Goal: Task Accomplishment & Management: Use online tool/utility

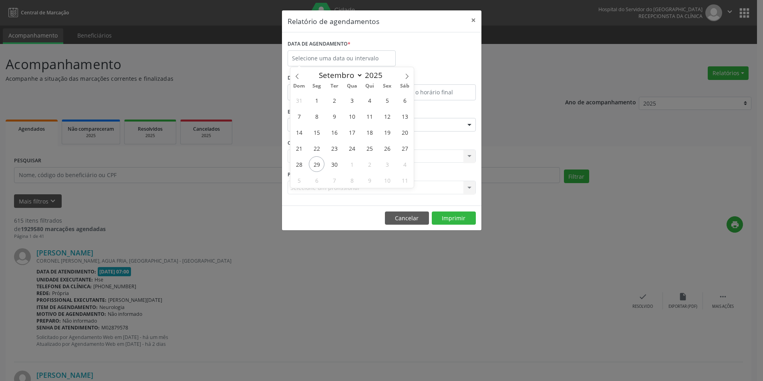
select select "8"
click at [337, 168] on span "30" at bounding box center [334, 165] width 16 height 16
type input "[DATE]"
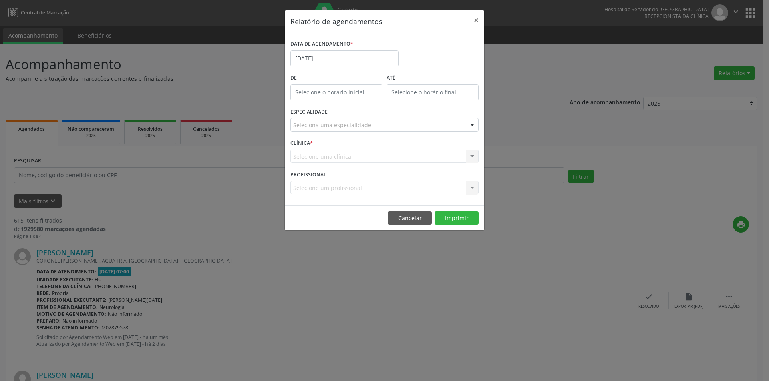
click at [332, 131] on div "Seleciona uma especialidade" at bounding box center [384, 125] width 188 height 14
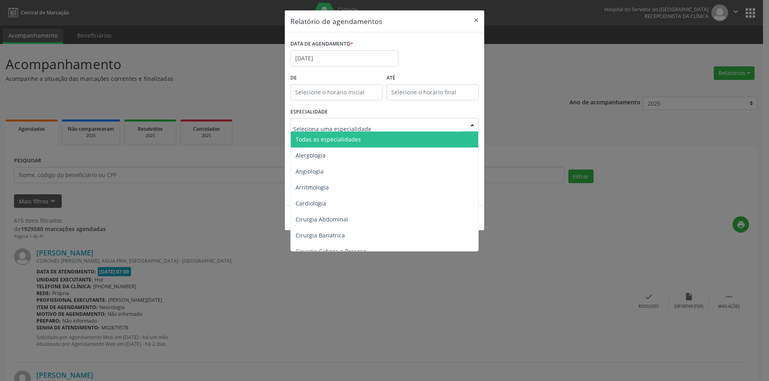
click at [332, 148] on span "Alergologia" at bounding box center [385, 156] width 189 height 16
click at [333, 137] on span "Todas as especialidades" at bounding box center [327, 140] width 65 height 8
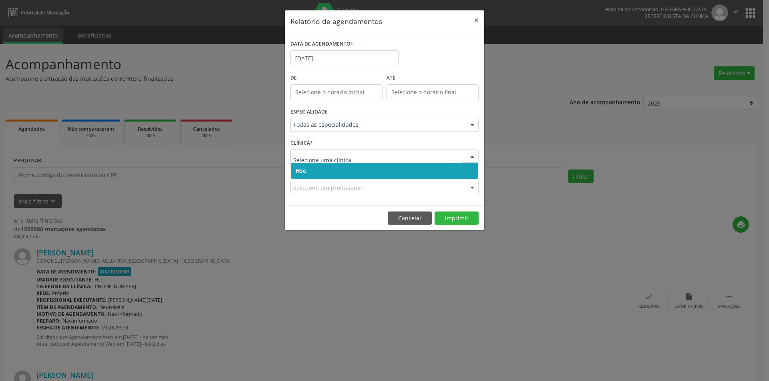
click at [326, 174] on span "Hse" at bounding box center [384, 171] width 187 height 16
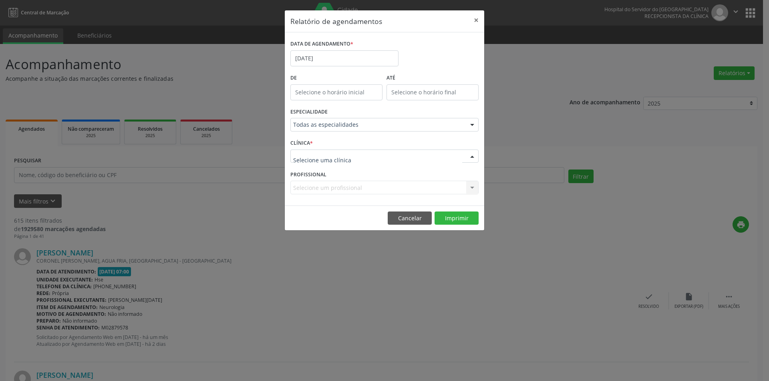
drag, startPoint x: 333, startPoint y: 159, endPoint x: 328, endPoint y: 178, distance: 20.1
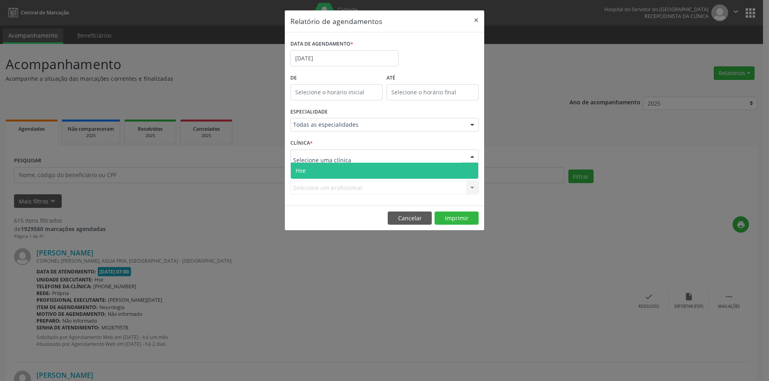
click at [328, 178] on span "Hse" at bounding box center [384, 171] width 187 height 16
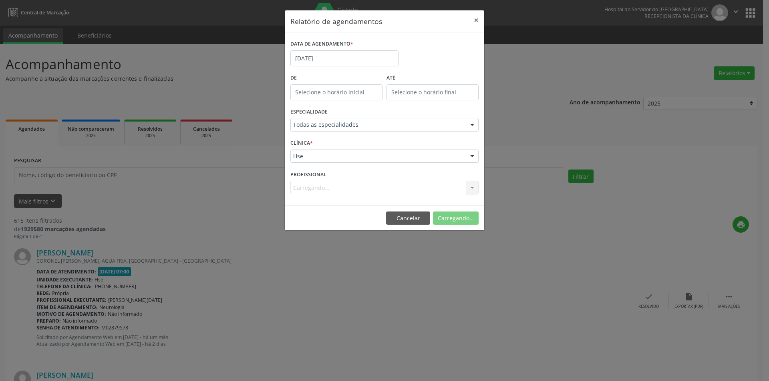
click at [314, 187] on div "Carregando... Nenhum resultado encontrado para: " " Não há nenhuma opção para s…" at bounding box center [384, 188] width 188 height 14
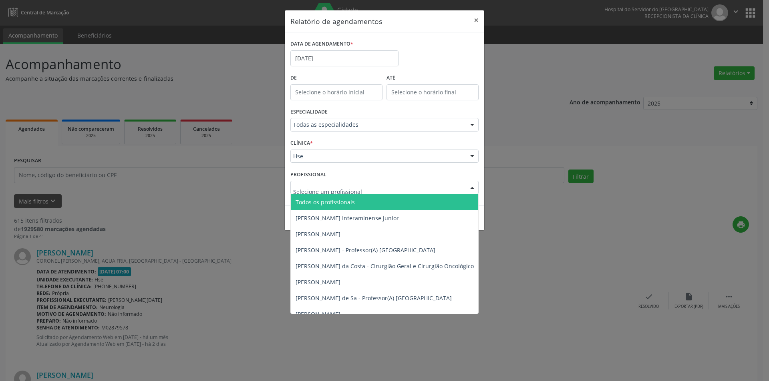
click at [328, 202] on span "Todos os profissionais" at bounding box center [324, 203] width 59 height 8
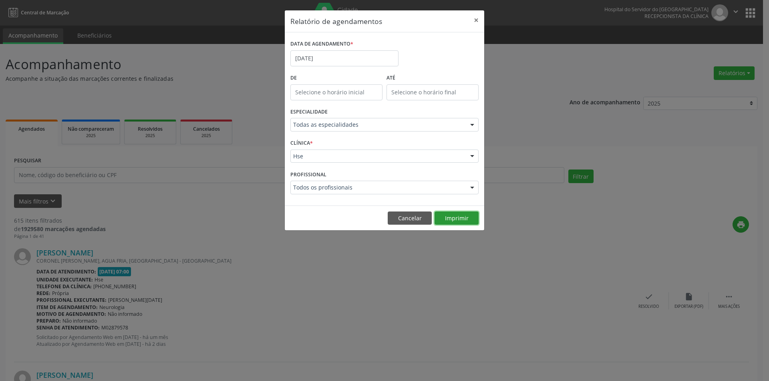
click at [452, 220] on button "Imprimir" at bounding box center [456, 219] width 44 height 14
click at [478, 19] on button "×" at bounding box center [476, 20] width 16 height 20
